Goal: Task Accomplishment & Management: Manage account settings

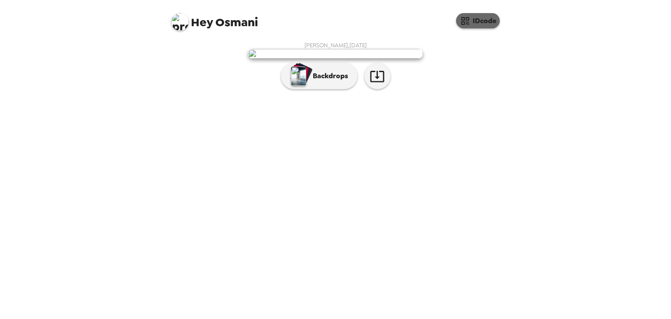
click at [477, 19] on button "IDcode" at bounding box center [478, 20] width 44 height 15
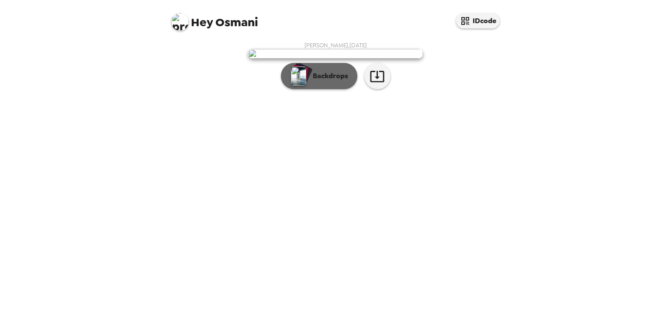
click at [340, 81] on p "Backdrops" at bounding box center [329, 76] width 40 height 10
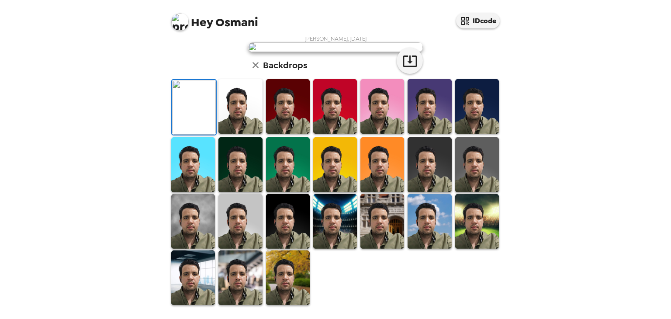
scroll to position [194, 0]
click at [478, 236] on img at bounding box center [477, 221] width 44 height 55
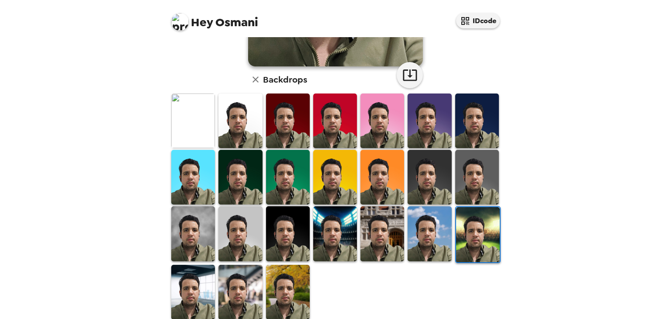
click at [486, 216] on img at bounding box center [478, 234] width 44 height 55
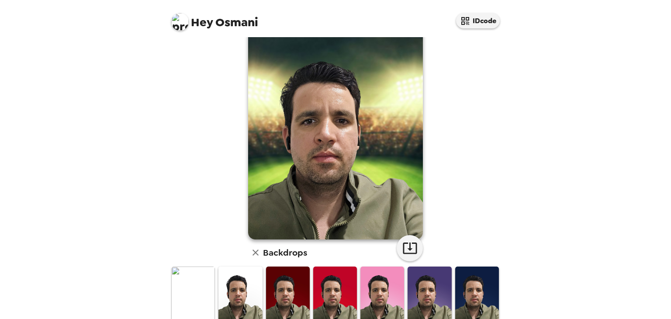
scroll to position [21, 0]
click at [252, 249] on icon "button" at bounding box center [255, 252] width 10 height 10
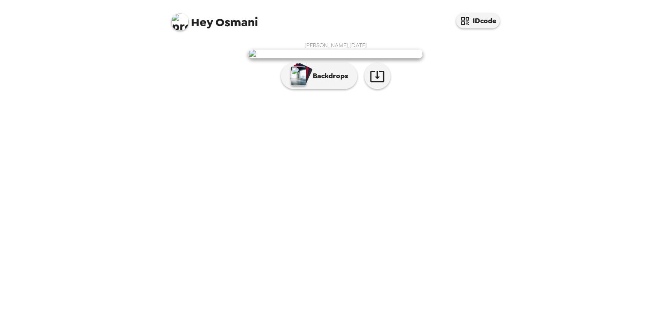
click at [174, 21] on img at bounding box center [179, 21] width 17 height 17
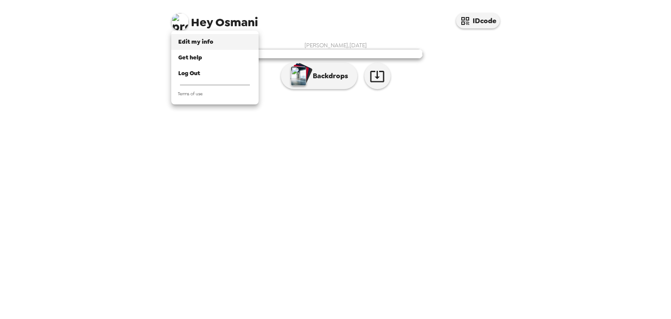
click at [201, 38] on span "Edit my info" at bounding box center [195, 41] width 35 height 7
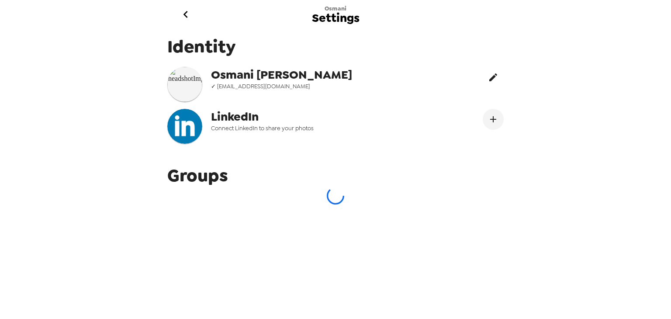
click at [489, 79] on icon "edit" at bounding box center [493, 77] width 8 height 8
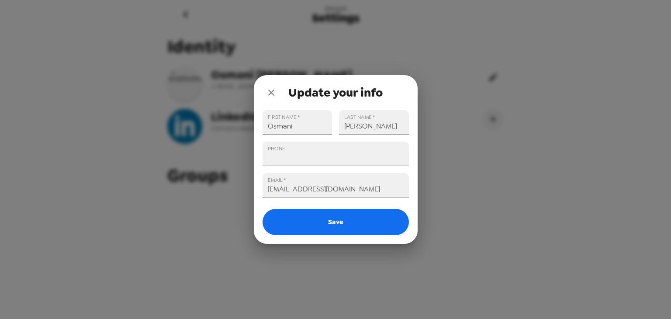
click at [486, 79] on div "Update your info FIRST NAME   * Osmani LAST NAME   * Hernandez PHONE EMAIL   * …" at bounding box center [335, 159] width 671 height 319
click at [528, 126] on div "Update your info FIRST NAME   * Osmani LAST NAME   * Hernandez PHONE EMAIL   * …" at bounding box center [335, 159] width 671 height 319
click at [273, 93] on icon "close" at bounding box center [271, 92] width 10 height 10
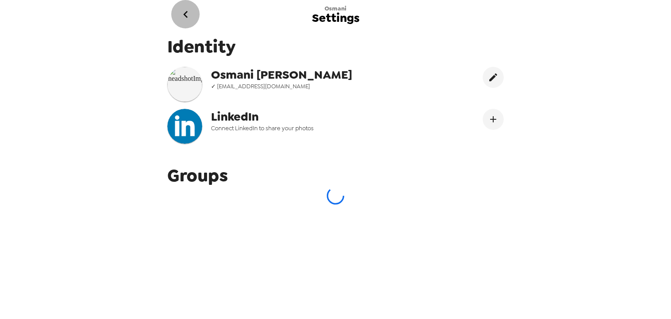
click at [185, 11] on icon "go back" at bounding box center [186, 14] width 14 height 14
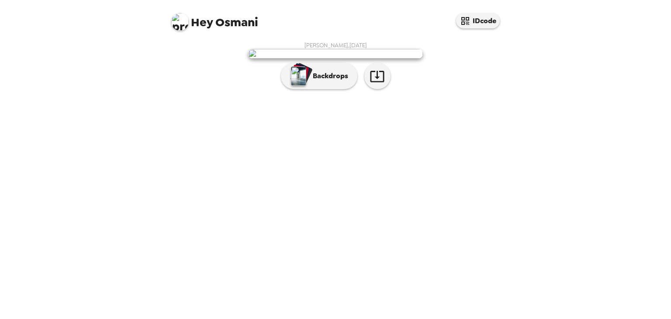
click at [173, 23] on img at bounding box center [179, 21] width 17 height 17
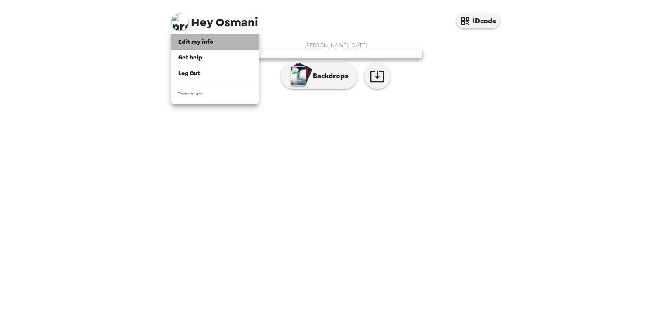
click at [201, 40] on span "Edit my info" at bounding box center [195, 41] width 35 height 7
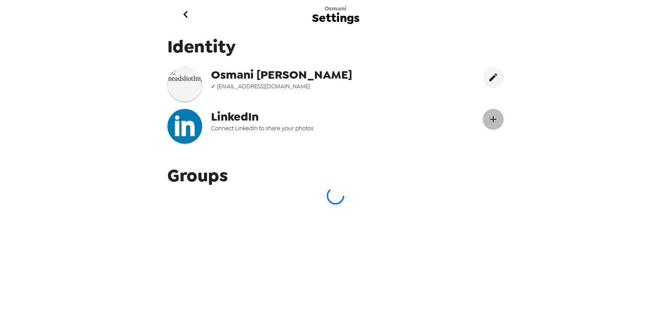
click at [490, 119] on icon "Connect LinekdIn" at bounding box center [493, 119] width 6 height 6
drag, startPoint x: 189, startPoint y: 80, endPoint x: 489, endPoint y: 78, distance: 300.7
click at [489, 78] on icon "edit" at bounding box center [493, 77] width 10 height 10
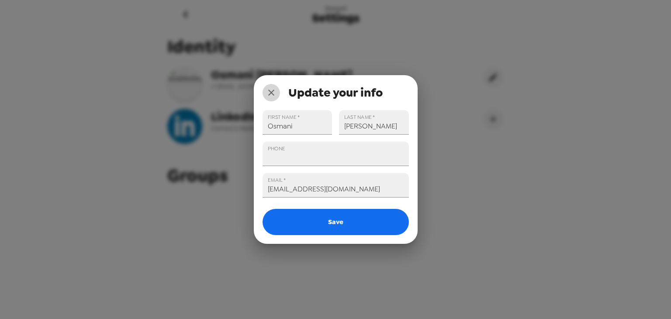
click at [272, 89] on icon "close" at bounding box center [271, 92] width 10 height 10
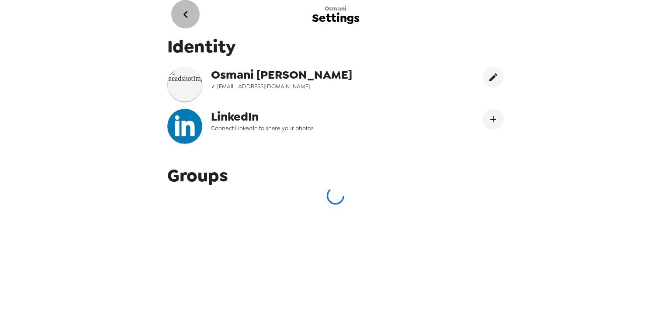
click at [185, 14] on icon "go back" at bounding box center [186, 14] width 14 height 14
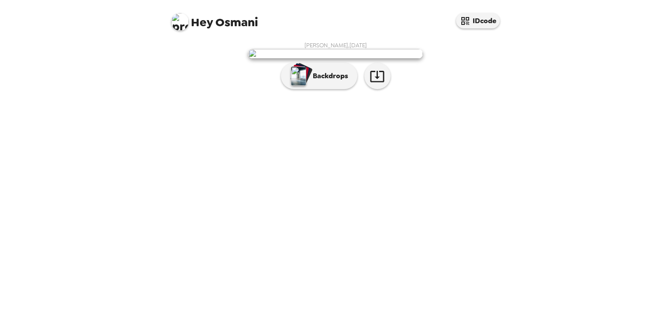
click at [184, 22] on img at bounding box center [179, 21] width 17 height 17
click at [179, 23] on img at bounding box center [179, 21] width 17 height 17
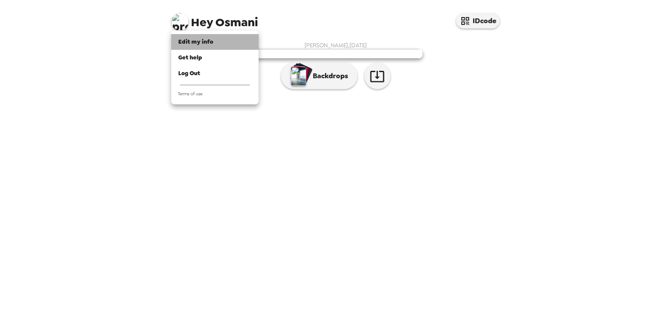
click at [193, 44] on span "Edit my info" at bounding box center [195, 41] width 35 height 7
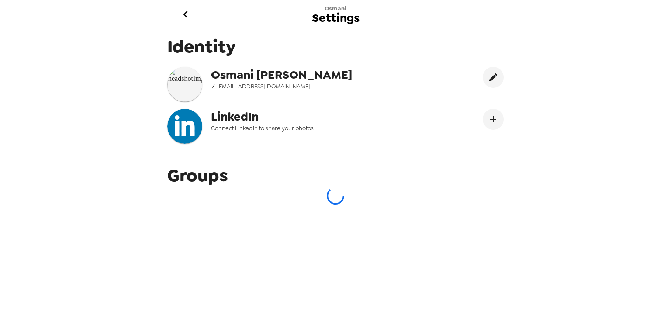
click at [192, 86] on img at bounding box center [184, 84] width 35 height 35
